Goal: Task Accomplishment & Management: Manage account settings

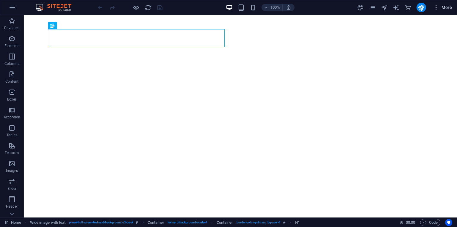
click at [449, 7] on span "More" at bounding box center [443, 7] width 19 height 6
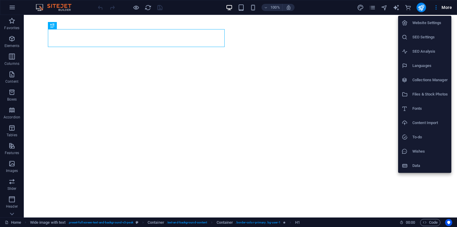
click at [429, 79] on h6 "Collections Manager" at bounding box center [430, 80] width 35 height 7
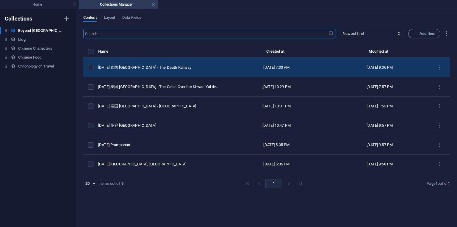
click at [181, 70] on td "[DATE] 泰国 [GEOGRAPHIC_DATA] - The Death Railway" at bounding box center [160, 67] width 125 height 19
select select "original photos"
select select "[GEOGRAPHIC_DATA]"
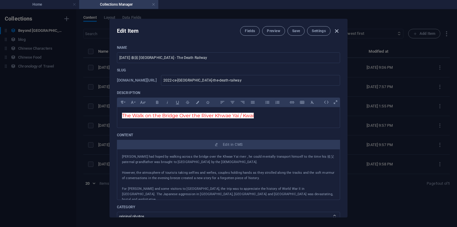
click at [337, 32] on icon "button" at bounding box center [337, 31] width 7 height 7
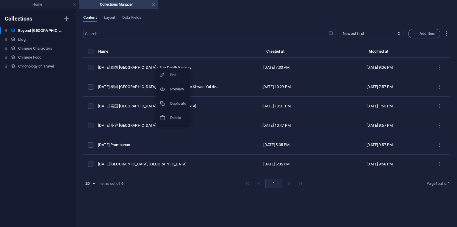
click at [176, 105] on h6 "Duplicate" at bounding box center [178, 103] width 16 height 7
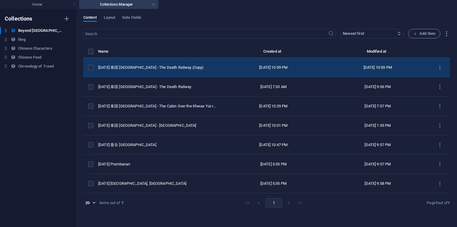
click at [176, 63] on td "[DATE] 泰国 [GEOGRAPHIC_DATA] - The Death Railway (Copy)" at bounding box center [159, 67] width 123 height 19
select select "original photos"
select select "[GEOGRAPHIC_DATA]"
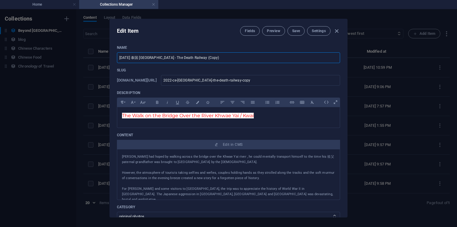
drag, startPoint x: 167, startPoint y: 58, endPoint x: 226, endPoint y: 67, distance: 60.2
type input "[DATE] 泰国 [GEOGRAPHIC_DATA] - The J"
type input "2022-ce-[GEOGRAPHIC_DATA]-the-j"
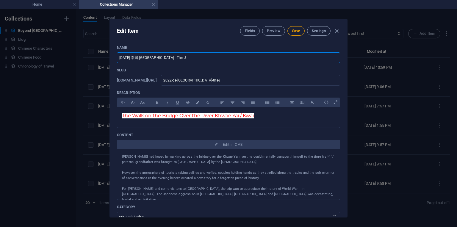
type input "[DATE] 泰国 [GEOGRAPHIC_DATA] - [GEOGRAPHIC_DATA]"
type input "2022-ce-[GEOGRAPHIC_DATA]-the-ja"
type input "[DATE] 泰国 [GEOGRAPHIC_DATA] - [GEOGRAPHIC_DATA]"
type input "2022-ce-[GEOGRAPHIC_DATA]-the-[GEOGRAPHIC_DATA]"
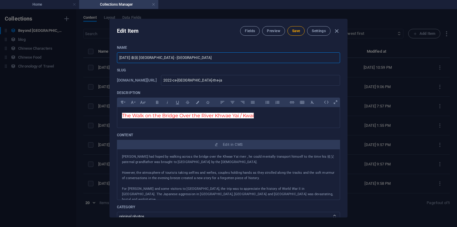
type input "2022-ce-[GEOGRAPHIC_DATA]-the-[GEOGRAPHIC_DATA]"
type input "[DATE] 泰国 [GEOGRAPHIC_DATA] - The [GEOGRAPHIC_DATA]"
type input "2022-ce-[GEOGRAPHIC_DATA]-the-[GEOGRAPHIC_DATA]"
type input "[DATE] 泰国 [GEOGRAPHIC_DATA] - The Japane"
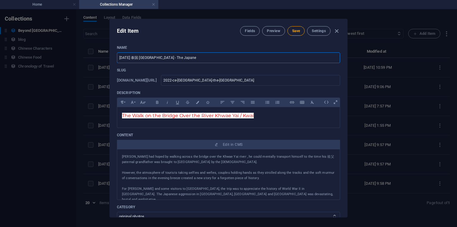
type input "2022-ce-[GEOGRAPHIC_DATA]-the-[GEOGRAPHIC_DATA]"
type input "[DATE] 泰国 [GEOGRAPHIC_DATA] - The Japanes"
type input "2022-ce-[GEOGRAPHIC_DATA]-the-japanes"
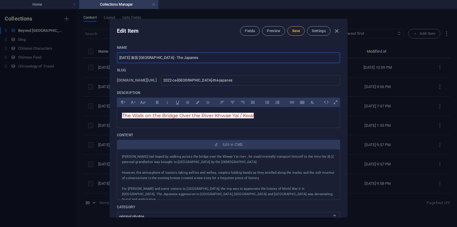
type input "[DATE] 泰国 [GEOGRAPHIC_DATA] - The Japanese"
type input "2022-ce-[GEOGRAPHIC_DATA]-the-japanese"
type input "[DATE] 泰国 [GEOGRAPHIC_DATA] - The Japanese T"
type input "2022-ce-[GEOGRAPHIC_DATA]-the-japanese-t"
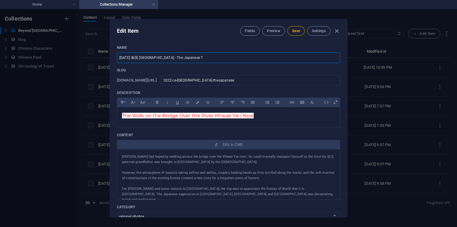
type input "2022-ce-[GEOGRAPHIC_DATA]-the-japanese-t"
type input "[DATE] 泰国 [GEOGRAPHIC_DATA] - The Japanese To"
type input "2022-ce-[GEOGRAPHIC_DATA]-the-japanese-to"
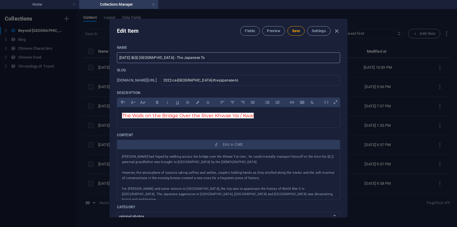
click at [215, 63] on input "[DATE] 泰国 [GEOGRAPHIC_DATA] - The Japanese To" at bounding box center [228, 57] width 223 height 11
type input "[DATE] 泰国 [GEOGRAPHIC_DATA] - The Japanese Tou"
type input "2022-ce-[GEOGRAPHIC_DATA]-the-japanese-tou"
type input "[DATE] 泰国 [GEOGRAPHIC_DATA] - The Japanese Tour"
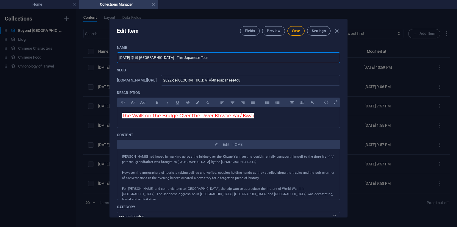
type input "2022-ce-[GEOGRAPHIC_DATA]-the-japanese-tour"
type input "[DATE] 泰国 [GEOGRAPHIC_DATA] - The Japanese Touri"
type input "2022-ce-[GEOGRAPHIC_DATA]-the-japanese-touri"
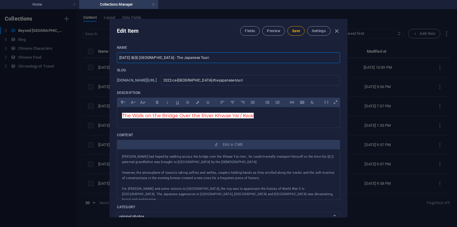
type input "[DATE] 泰国 [GEOGRAPHIC_DATA] - The Japanese Touris"
type input "2022-ce-[GEOGRAPHIC_DATA]-the-japanese-touris"
type input "[DATE] 泰国 [GEOGRAPHIC_DATA] - The [DEMOGRAPHIC_DATA] Tourist"
type input "2022-ce-[GEOGRAPHIC_DATA]-the-[DEMOGRAPHIC_DATA]-tourist"
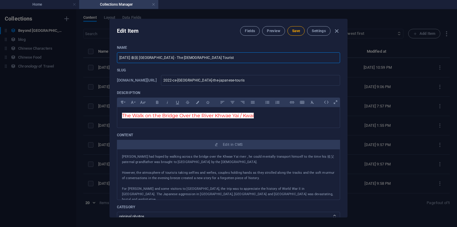
type input "2022-ce-[GEOGRAPHIC_DATA]-the-[DEMOGRAPHIC_DATA]-tourist"
type input "[DATE] 泰国 [GEOGRAPHIC_DATA] - The [DEMOGRAPHIC_DATA] Tourist"
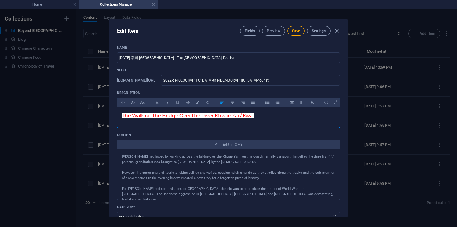
drag, startPoint x: 132, startPoint y: 116, endPoint x: 253, endPoint y: 124, distance: 121.4
click at [253, 124] on div "The Walk on the Bridge Over the River Khwae Yai / Kwai" at bounding box center [228, 116] width 223 height 18
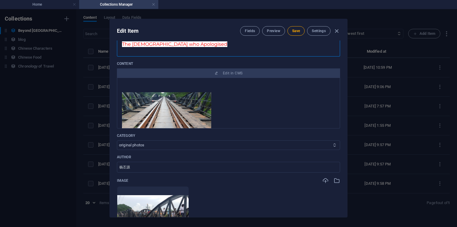
scroll to position [179, 0]
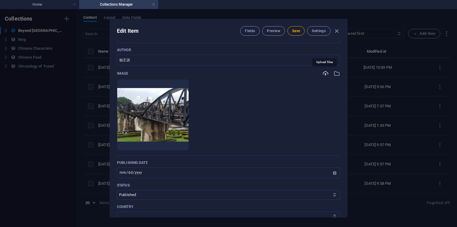
click at [325, 74] on icon "button" at bounding box center [326, 73] width 7 height 7
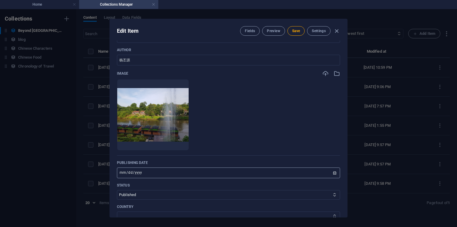
click at [130, 174] on input "[DATE]" at bounding box center [228, 173] width 223 height 11
type input "[DATE]"
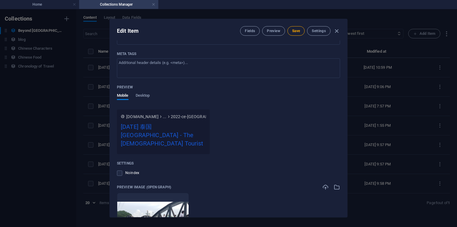
scroll to position [578, 0]
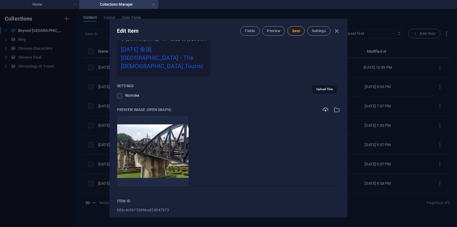
click at [325, 107] on icon "button" at bounding box center [326, 110] width 7 height 7
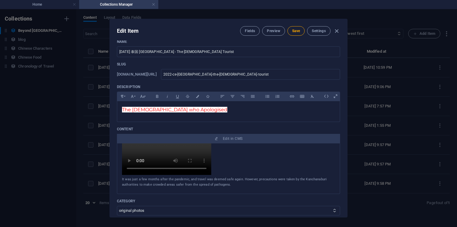
scroll to position [286, 0]
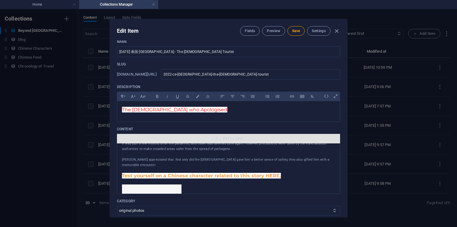
click at [233, 140] on span "Edit in CMS" at bounding box center [233, 138] width 20 height 5
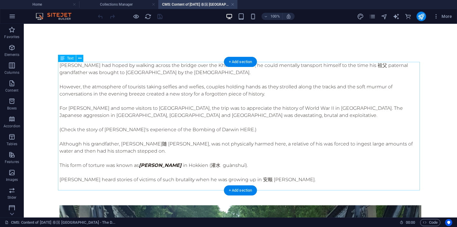
scroll to position [0, 0]
click at [194, 96] on div "[PERSON_NAME] had hoped by walking across the bridge over the Khwae Yai river ,…" at bounding box center [241, 126] width 362 height 129
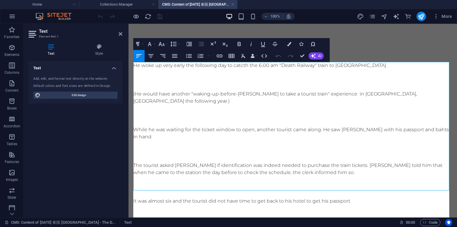
scroll to position [5202, 1]
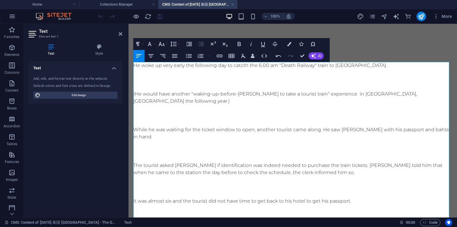
click at [148, 77] on p at bounding box center [292, 79] width 319 height 7
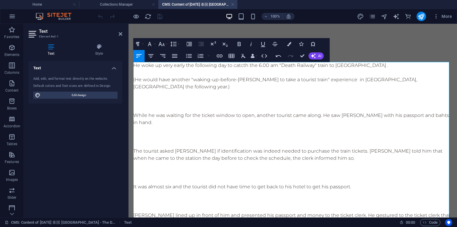
click at [269, 67] on p "He woke up very early the following day to catcth the 6.00 am "Death Railway" t…" at bounding box center [292, 65] width 319 height 7
click at [201, 98] on p at bounding box center [292, 101] width 319 height 7
click at [159, 69] on p at bounding box center [292, 72] width 319 height 7
click at [147, 74] on p at bounding box center [292, 72] width 319 height 7
click at [145, 98] on p at bounding box center [292, 101] width 319 height 7
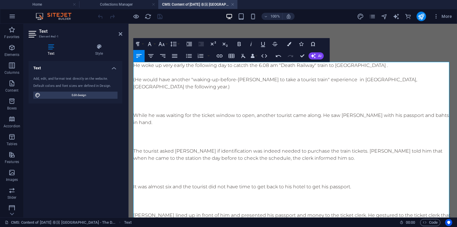
click at [142, 77] on p "(He would have another "waking-up-before-[PERSON_NAME] to take a tourist train"…" at bounding box center [292, 83] width 319 height 14
click at [141, 66] on p "He woke up very early the following day to catcth the 6.08 am "Death Railway" t…" at bounding box center [292, 65] width 319 height 7
click at [172, 98] on p at bounding box center [292, 101] width 319 height 7
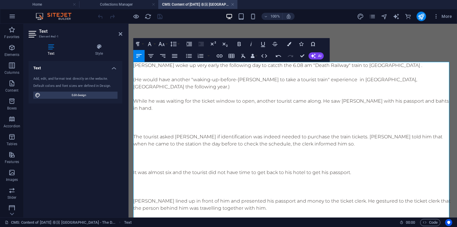
click at [172, 101] on p "While he was waiting for the ticket window to open, another tourist came along.…" at bounding box center [292, 105] width 319 height 14
click at [327, 98] on p "While he was waiting for the ticket window to open, another tourist came along.…" at bounding box center [292, 105] width 319 height 14
click at [330, 98] on p "While he was waiting for the ticket window to open, another tourist came along.…" at bounding box center [292, 105] width 319 height 14
click at [177, 119] on p at bounding box center [292, 122] width 319 height 7
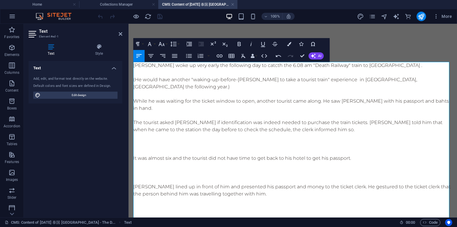
click at [285, 119] on p "The tourist asked [PERSON_NAME] if identification was indeed needed to purchase…" at bounding box center [292, 126] width 319 height 14
click at [136, 119] on p "The tourist asked [PERSON_NAME] if identification was needed to purchase the tr…" at bounding box center [292, 126] width 319 height 14
drag, startPoint x: 341, startPoint y: 95, endPoint x: 342, endPoint y: 99, distance: 4.3
click at [342, 99] on p "While he was waiting for the ticket window to open, another tourist came along.…" at bounding box center [292, 105] width 319 height 14
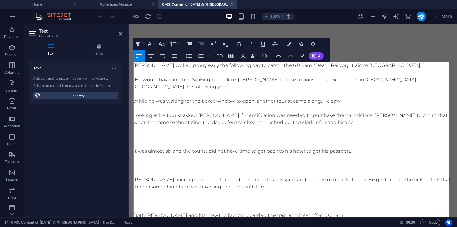
click at [159, 112] on p "Looking at he tourist asked [PERSON_NAME] if identification was needed to purch…" at bounding box center [292, 119] width 319 height 14
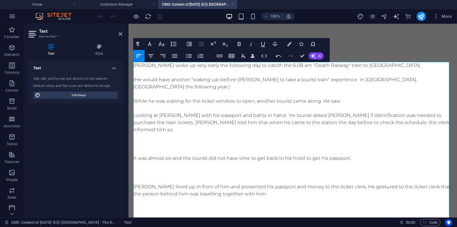
click at [226, 112] on p "Looking at [PERSON_NAME] with his passport and bahts in hand. he tourist asked …" at bounding box center [292, 122] width 319 height 21
drag, startPoint x: 323, startPoint y: 95, endPoint x: 347, endPoint y: 96, distance: 23.9
click at [347, 98] on p "While he was waiting for the ticket window to open, another tourist came along.…" at bounding box center [292, 101] width 319 height 7
drag, startPoint x: 327, startPoint y: 108, endPoint x: 372, endPoint y: 108, distance: 45.3
click at [372, 112] on p "Looking at [PERSON_NAME] with passport and bahts in hand, the tourist asked [PE…" at bounding box center [292, 122] width 319 height 21
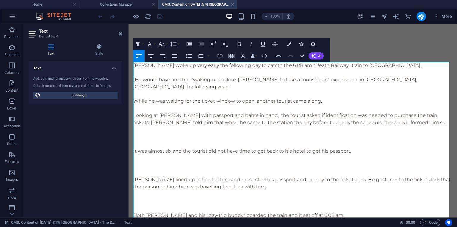
click at [157, 112] on p "Looking at [PERSON_NAME] with passport and bahts in hand, the tourist asked if …" at bounding box center [292, 119] width 319 height 14
click at [151, 115] on p "Looking at [PERSON_NAME] with passport and bahts in hand, the tourist asked if …" at bounding box center [292, 119] width 319 height 14
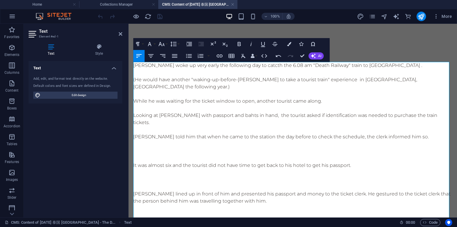
click at [199, 133] on p "[PERSON_NAME] told him that when he came to the station the day before to check…" at bounding box center [292, 136] width 319 height 7
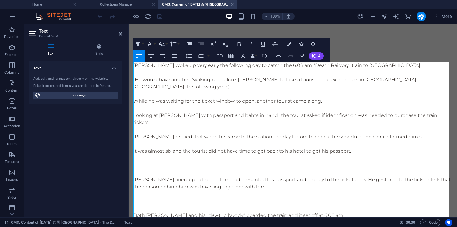
click at [376, 133] on p "[PERSON_NAME] replied that when he came to the station the day before to check …" at bounding box center [292, 136] width 319 height 7
click at [328, 162] on p at bounding box center [292, 165] width 319 height 7
drag, startPoint x: 367, startPoint y: 131, endPoint x: 427, endPoint y: 131, distance: 60.2
click at [427, 133] on p "[PERSON_NAME] replied that when he came to the station the day before to check …" at bounding box center [292, 136] width 319 height 7
click at [372, 112] on p "Looking at [PERSON_NAME] with passport and bahts in hand, the tourist asked if …" at bounding box center [292, 119] width 319 height 14
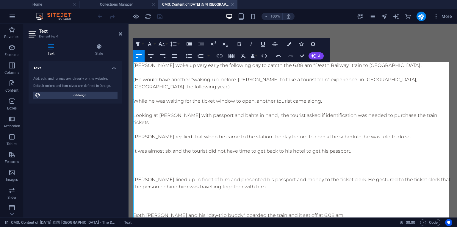
click at [331, 112] on p "Looking at [PERSON_NAME] with passport and bahts in hand, the tourist asked if …" at bounding box center [292, 119] width 319 height 14
click at [268, 112] on p "Looking at [PERSON_NAME] with passport and bahts in hand, the tourist asked if …" at bounding box center [292, 119] width 319 height 14
click at [263, 112] on p "Looking at [PERSON_NAME] with passport and bahts in hand, the tourist asked if …" at bounding box center [292, 119] width 319 height 14
drag, startPoint x: 313, startPoint y: 109, endPoint x: 360, endPoint y: 109, distance: 47.1
click at [360, 112] on p "Looking at [PERSON_NAME] with passport in his hand, the tourist asked if the pr…" at bounding box center [292, 119] width 319 height 14
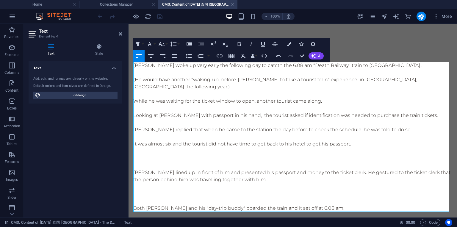
click at [344, 112] on p "Looking at [PERSON_NAME] with passport in his hand, the tourist asked if identi…" at bounding box center [292, 115] width 319 height 7
drag, startPoint x: 347, startPoint y: 108, endPoint x: 373, endPoint y: 109, distance: 26.8
click at [373, 112] on p "Looking at [PERSON_NAME] with passport in his hand, the tourist asked if identi…" at bounding box center [292, 115] width 319 height 7
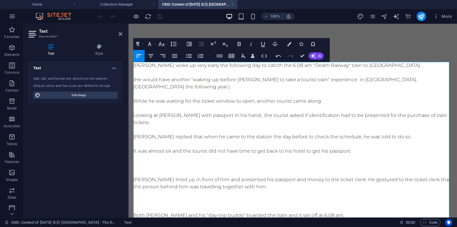
click at [340, 114] on p "Looking at [PERSON_NAME] with passport in his hand, the tourist asked if identi…" at bounding box center [292, 119] width 319 height 14
click at [208, 133] on p "[PERSON_NAME] replied that when he came to the station the day before to check …" at bounding box center [292, 136] width 319 height 7
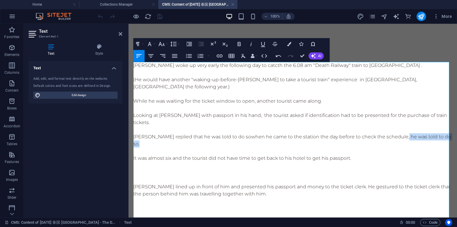
drag, startPoint x: 412, startPoint y: 132, endPoint x: 413, endPoint y: 140, distance: 8.4
click at [413, 140] on p "[PERSON_NAME] replied that he was told to do so when he came to the station the…" at bounding box center [292, 140] width 319 height 14
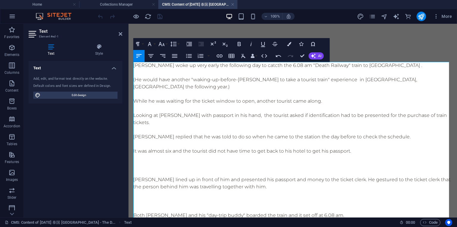
click at [158, 155] on p at bounding box center [292, 158] width 319 height 7
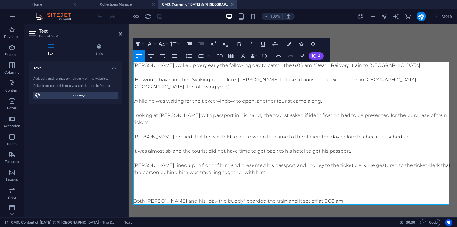
click at [327, 162] on p "[PERSON_NAME] lined up in front of him and presented his passport and money to …" at bounding box center [292, 169] width 319 height 14
click at [209, 183] on p at bounding box center [292, 186] width 319 height 7
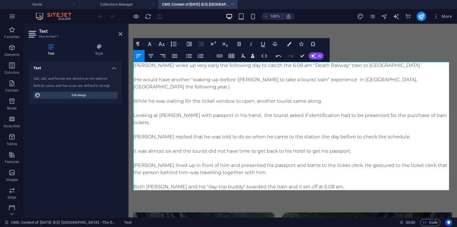
click at [303, 166] on p "[PERSON_NAME] lined up in front of him and presented his passport and bahts to …" at bounding box center [292, 169] width 319 height 14
click at [251, 183] on p "Both [PERSON_NAME] and his "day-trip buddy" boarded the train and it set off at…" at bounding box center [292, 186] width 319 height 7
click at [269, 162] on p "[PERSON_NAME] lined up in front of him and presented his passport and bahts to …" at bounding box center [292, 169] width 319 height 14
click at [222, 166] on p "[PERSON_NAME] lined up in front of him and passed his passport and bahts to the…" at bounding box center [292, 169] width 319 height 14
drag, startPoint x: 222, startPoint y: 166, endPoint x: 242, endPoint y: 166, distance: 20.0
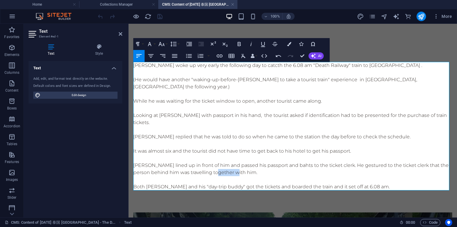
click at [242, 166] on p "[PERSON_NAME] lined up in front of him and passed his passport and bahts to the…" at bounding box center [292, 169] width 319 height 14
click at [337, 183] on p "Both [PERSON_NAME] and his "day-trip buddy" got the tickets and boarded the tra…" at bounding box center [292, 186] width 319 height 7
drag, startPoint x: 339, startPoint y: 180, endPoint x: 427, endPoint y: 182, distance: 88.2
click at [427, 183] on p "Both [PERSON_NAME] and his "day-trip buddy" got the tickets and boarded the tra…" at bounding box center [292, 186] width 319 height 7
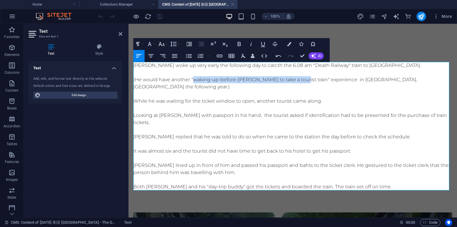
drag, startPoint x: 193, startPoint y: 80, endPoint x: 300, endPoint y: 82, distance: 107.2
click at [300, 82] on p "(He would have another "waking-up-before-[PERSON_NAME] to take a tourist train"…" at bounding box center [292, 83] width 319 height 14
click at [262, 91] on p at bounding box center [292, 94] width 319 height 7
click at [267, 80] on em "waking-up-before-[PERSON_NAME] to take a tourist train" at bounding box center [260, 80] width 135 height 6
click at [134, 98] on p "While he was waiting for the ticket window to open, another tourist came along." at bounding box center [292, 101] width 319 height 7
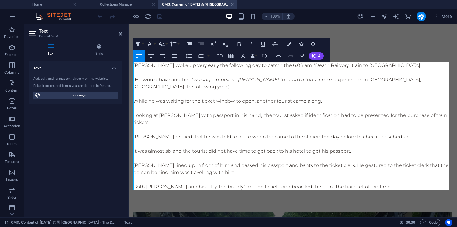
click at [135, 98] on p "While he was waiting for the ticket window to open, another tourist came along." at bounding box center [292, 101] width 319 height 7
click at [254, 98] on p "He arrived at the station earlier than the ticket clerk. While he was waiting f…" at bounding box center [292, 101] width 319 height 7
click at [250, 112] on p "Looking at [PERSON_NAME] with passport in his hand, the tourist asked if identi…" at bounding box center [292, 119] width 319 height 14
drag, startPoint x: 326, startPoint y: 129, endPoint x: 360, endPoint y: 132, distance: 34.4
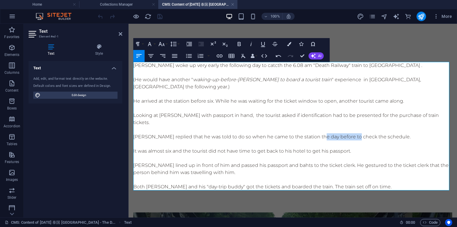
click at [360, 133] on p "[PERSON_NAME] replied that he was told to do so when he came to the station the…" at bounding box center [292, 136] width 319 height 7
click at [376, 133] on p "[PERSON_NAME] replied that he was told to do so when he came to the station to …" at bounding box center [292, 136] width 319 height 7
click at [164, 148] on p "It was almost six and the tourist did not have time to get back to his hotel to…" at bounding box center [292, 151] width 319 height 7
drag, startPoint x: 134, startPoint y: 144, endPoint x: 200, endPoint y: 147, distance: 65.9
click at [200, 148] on p "It was close to 6.00 am and the tourist did not have time to get back to his ho…" at bounding box center [292, 151] width 319 height 7
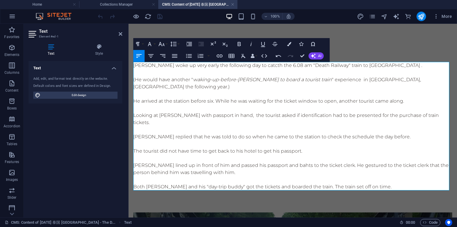
click at [188, 148] on p "The tourist did not have time to get back to his hotel to get his passport." at bounding box center [292, 151] width 319 height 7
drag, startPoint x: 229, startPoint y: 146, endPoint x: 248, endPoint y: 144, distance: 18.5
click at [248, 148] on p "The tourist did not have enough time to get back to his hotel to get his passpo…" at bounding box center [292, 151] width 319 height 7
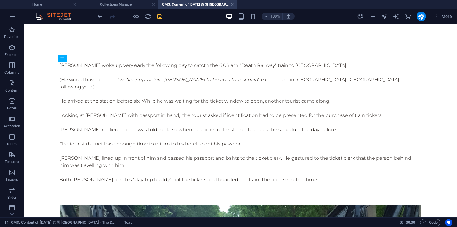
click at [158, 16] on icon "save" at bounding box center [160, 16] width 7 height 7
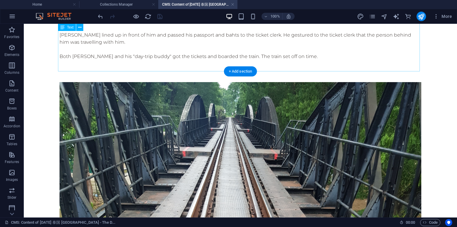
scroll to position [143, 0]
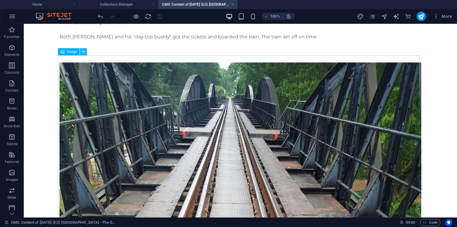
click at [83, 51] on icon at bounding box center [83, 52] width 3 height 6
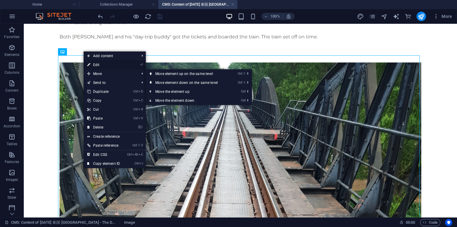
click at [99, 66] on link "⏎ Edit" at bounding box center [104, 64] width 40 height 9
select select "%"
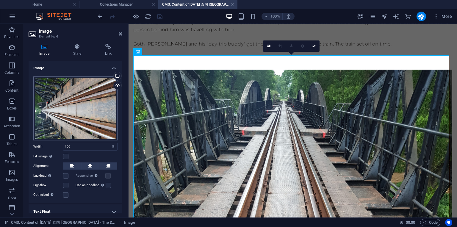
scroll to position [150, 0]
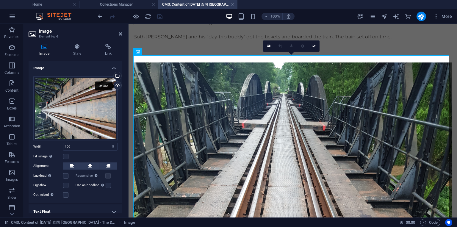
click at [117, 86] on div "Upload" at bounding box center [117, 86] width 9 height 9
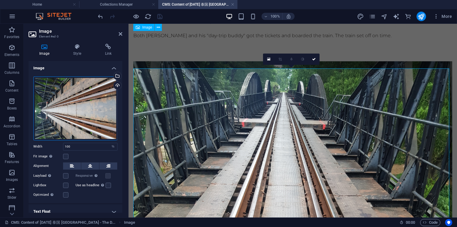
scroll to position [114, 0]
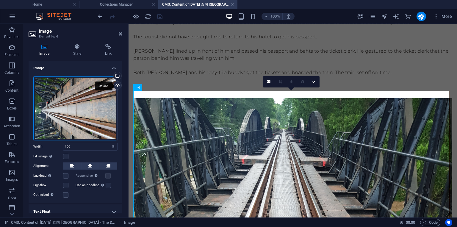
click at [117, 85] on div "Upload" at bounding box center [117, 86] width 9 height 9
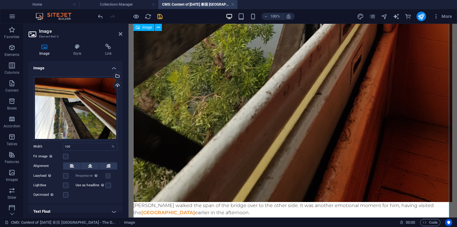
scroll to position [400, 0]
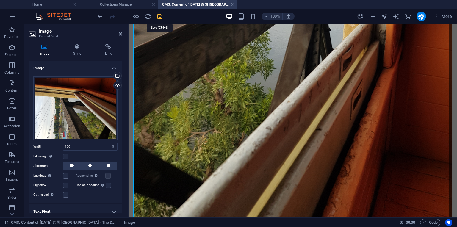
click at [158, 16] on icon "save" at bounding box center [160, 16] width 7 height 7
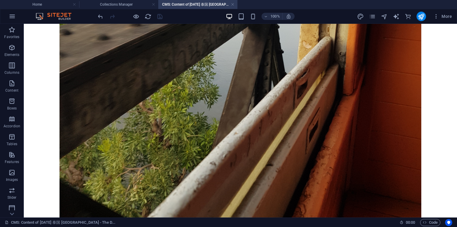
scroll to position [393, 0]
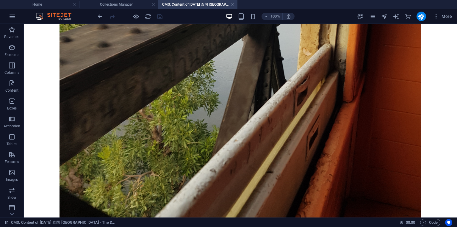
click at [235, 5] on h4 "CMS: Content of [DATE] 泰国 [GEOGRAPHIC_DATA] - The D..." at bounding box center [197, 4] width 79 height 7
click at [131, 1] on h4 "Collections Manager" at bounding box center [118, 4] width 79 height 7
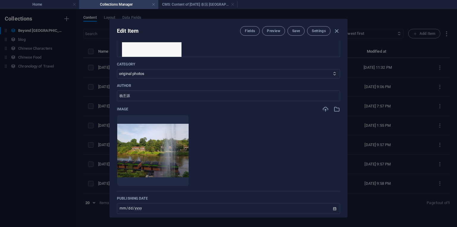
scroll to position [36, 0]
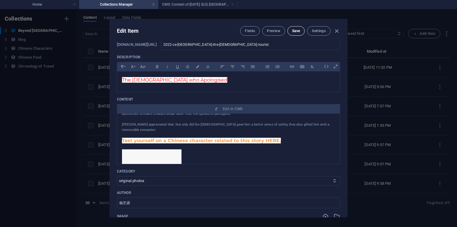
click at [297, 33] on span "Save" at bounding box center [296, 31] width 8 height 5
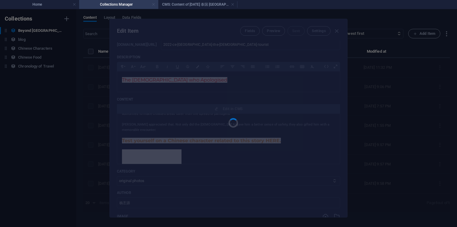
click at [155, 7] on link at bounding box center [154, 5] width 4 height 6
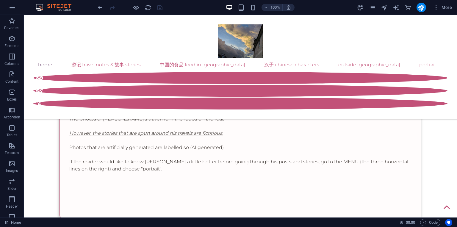
scroll to position [0, 0]
click at [0, 0] on icon "publish" at bounding box center [0, 0] width 0 height 0
